Goal: Task Accomplishment & Management: Use online tool/utility

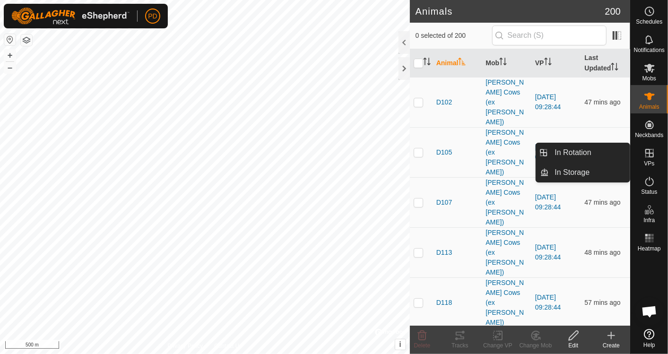
scroll to position [509, 0]
drag, startPoint x: 0, startPoint y: 0, endPoint x: 649, endPoint y: 159, distance: 668.6
click at [649, 159] on es-virtualpaddocks-svg-icon at bounding box center [649, 153] width 17 height 15
click at [586, 153] on link "In Rotation" at bounding box center [589, 152] width 81 height 19
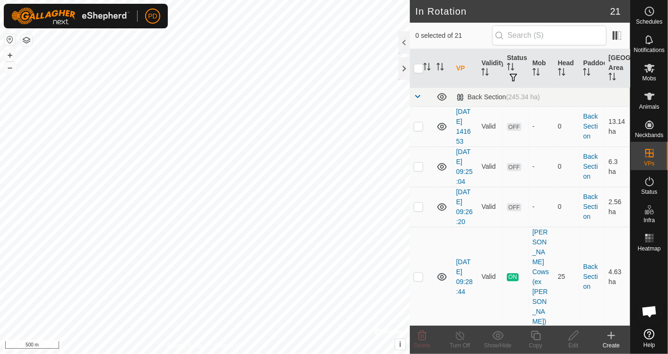
checkbox input "true"
click at [654, 71] on icon at bounding box center [649, 67] width 11 height 11
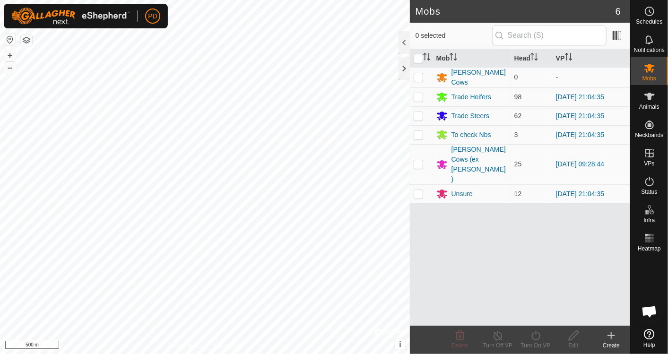
click at [418, 97] on p-checkbox at bounding box center [418, 97] width 9 height 8
checkbox input "true"
click at [415, 119] on p-checkbox at bounding box center [418, 116] width 9 height 8
checkbox input "true"
click at [418, 190] on p-checkbox at bounding box center [418, 194] width 9 height 8
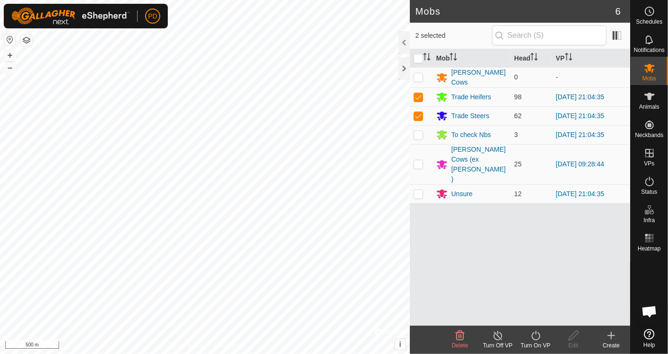
checkbox input "true"
click at [541, 335] on icon at bounding box center [536, 335] width 12 height 11
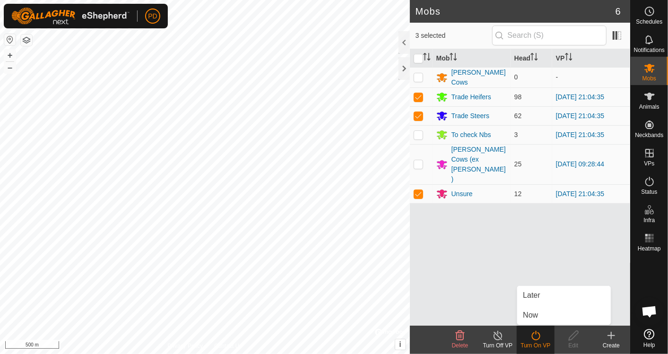
click at [535, 314] on link "Now" at bounding box center [564, 315] width 94 height 19
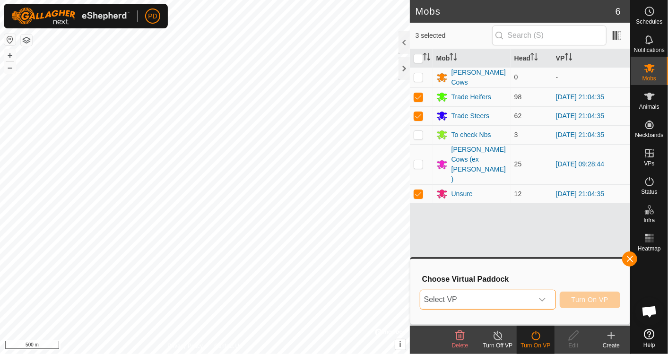
click at [490, 300] on span "Select VP" at bounding box center [476, 299] width 112 height 19
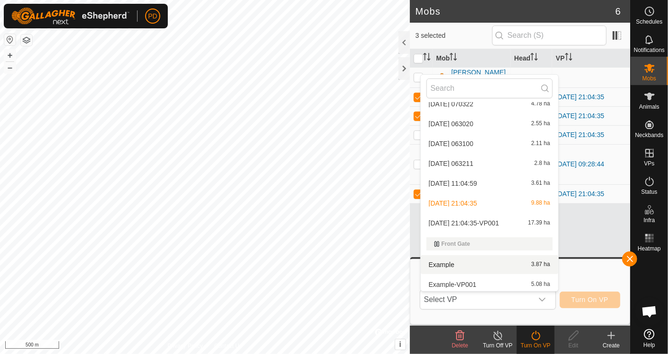
scroll to position [212, 0]
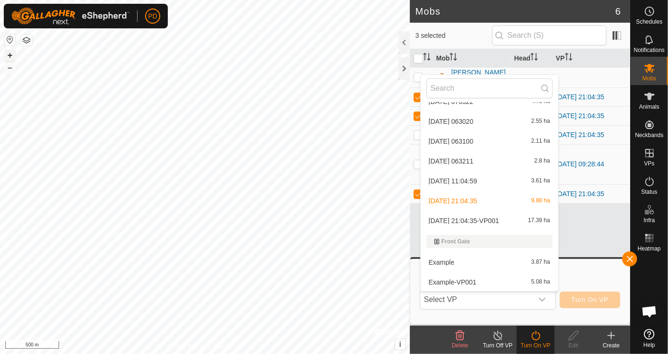
click at [8, 53] on button "+" at bounding box center [9, 55] width 11 height 11
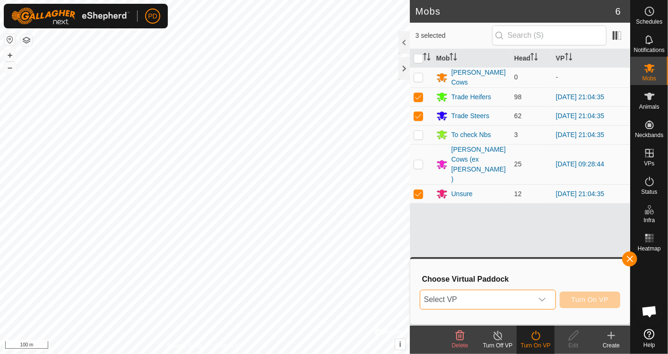
click at [497, 295] on span "Select VP" at bounding box center [476, 299] width 112 height 19
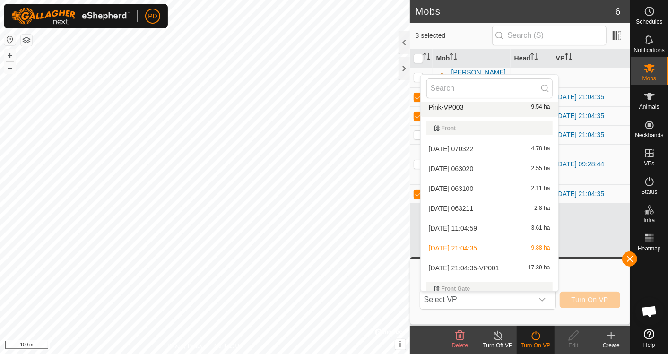
scroll to position [313, 0]
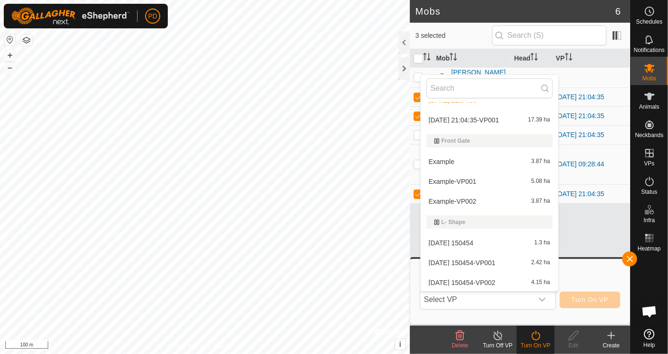
click at [499, 116] on li "[DATE] 21:04:35-VP001 17.39 ha" at bounding box center [490, 120] width 138 height 19
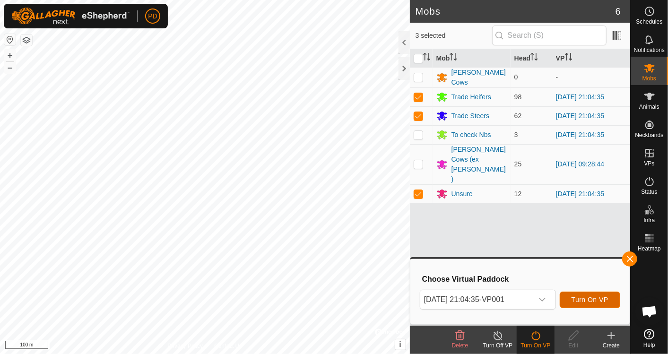
click at [593, 297] on span "Turn On VP" at bounding box center [589, 300] width 37 height 8
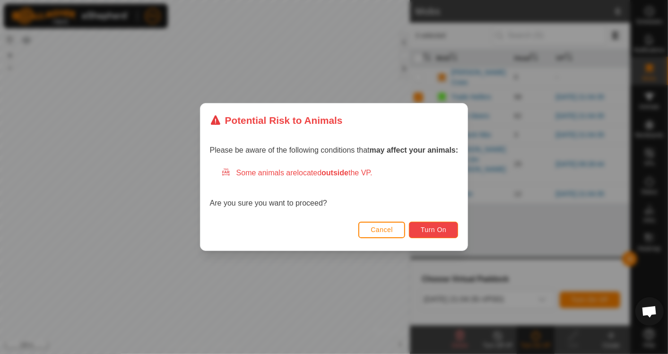
click at [441, 225] on button "Turn On" at bounding box center [433, 230] width 49 height 17
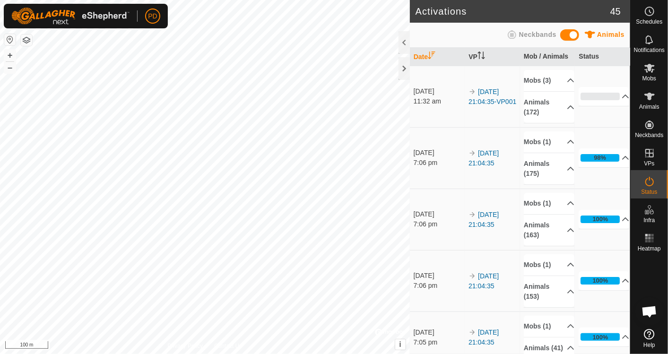
click at [402, 65] on div at bounding box center [403, 68] width 11 height 23
